Goal: Task Accomplishment & Management: Manage account settings

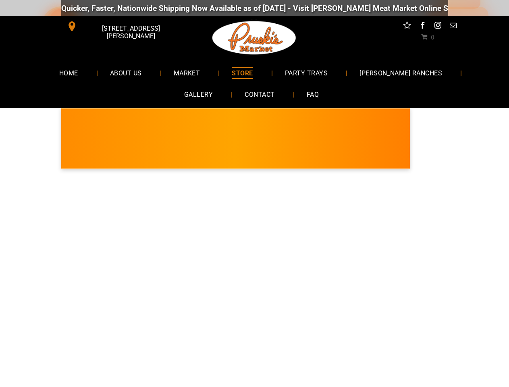
click at [254, 193] on div at bounding box center [254, 365] width 477 height 387
